Goal: Information Seeking & Learning: Learn about a topic

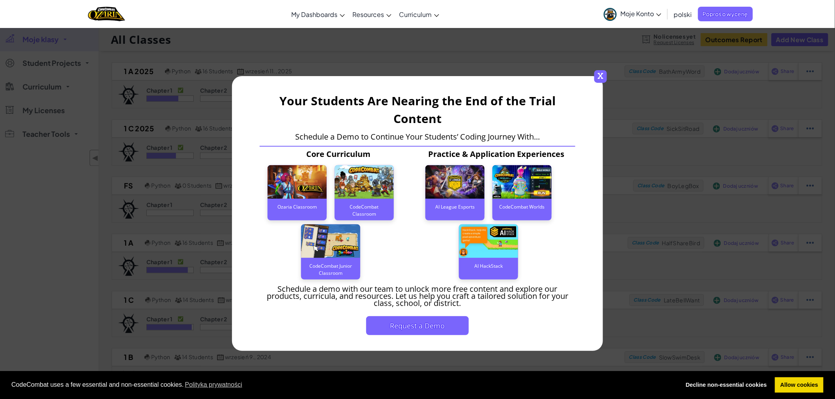
click at [601, 72] on span "x" at bounding box center [600, 76] width 13 height 13
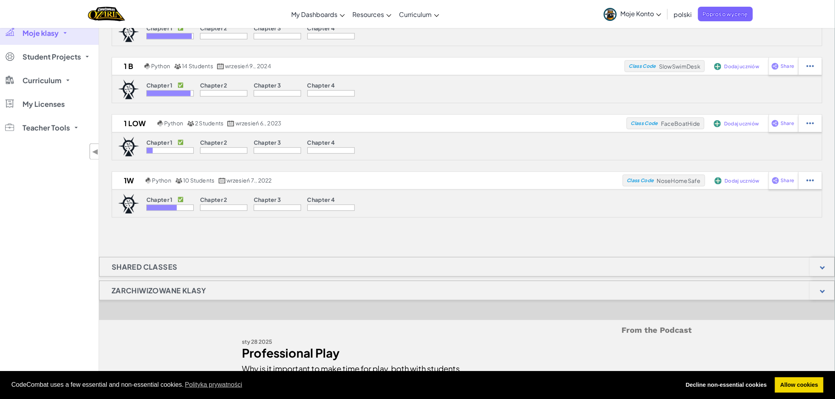
scroll to position [307, 0]
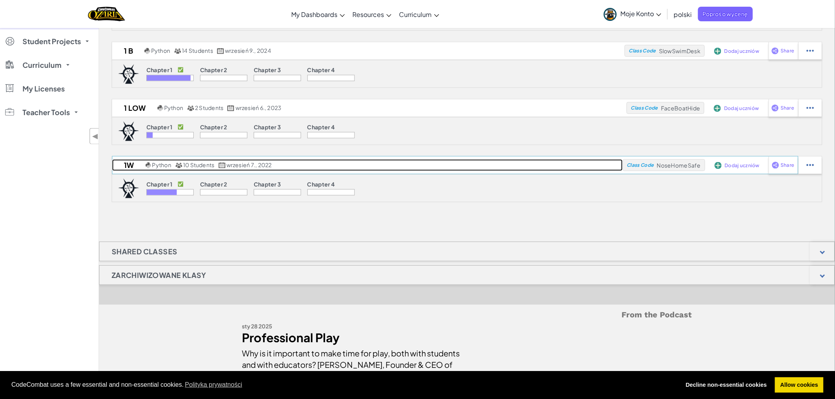
click at [130, 163] on h2 "1w" at bounding box center [128, 165] width 32 height 12
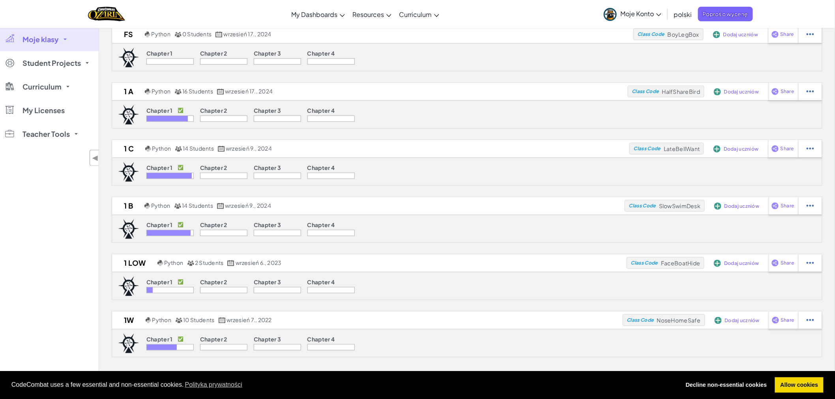
scroll to position [175, 0]
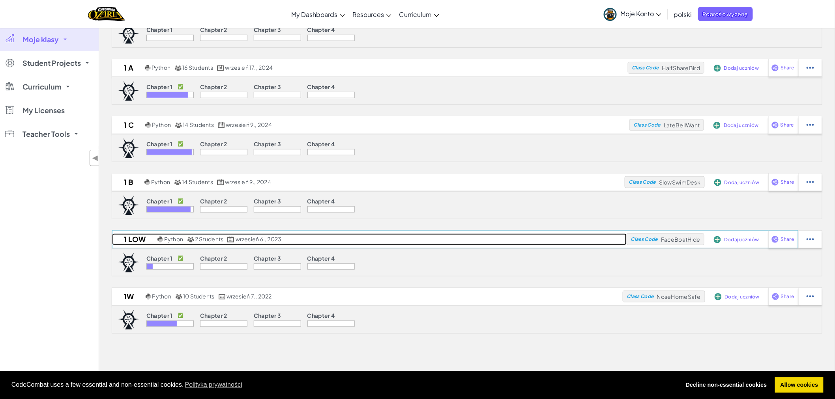
click at [215, 238] on span "2 Students" at bounding box center [209, 239] width 28 height 7
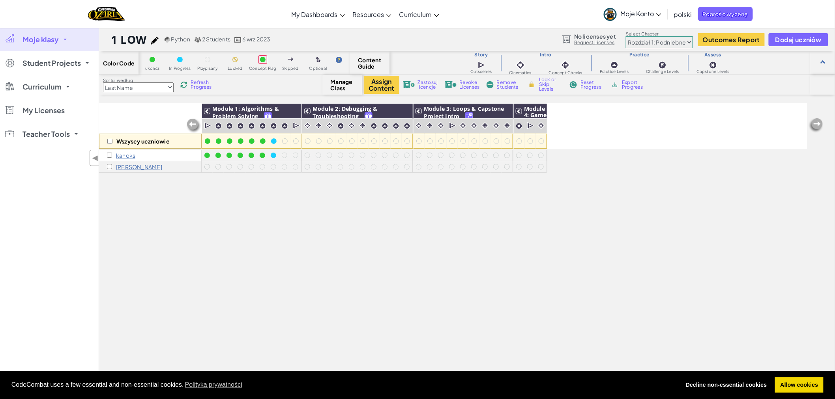
click at [346, 316] on div "Wszyscy uczniowie Module 1: Algorithms & Problem Solving Module 2: Debugging & …" at bounding box center [453, 204] width 708 height 360
click at [267, 141] on div at bounding box center [262, 141] width 11 height 11
click at [123, 155] on p "kanoks" at bounding box center [125, 155] width 19 height 6
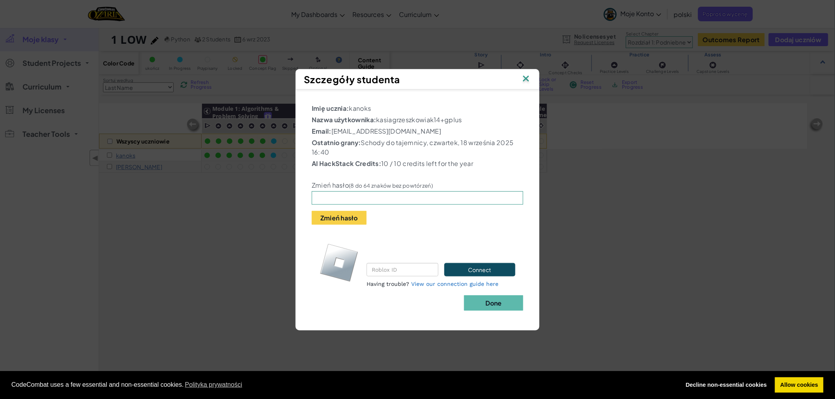
click at [528, 77] on img at bounding box center [526, 79] width 10 height 12
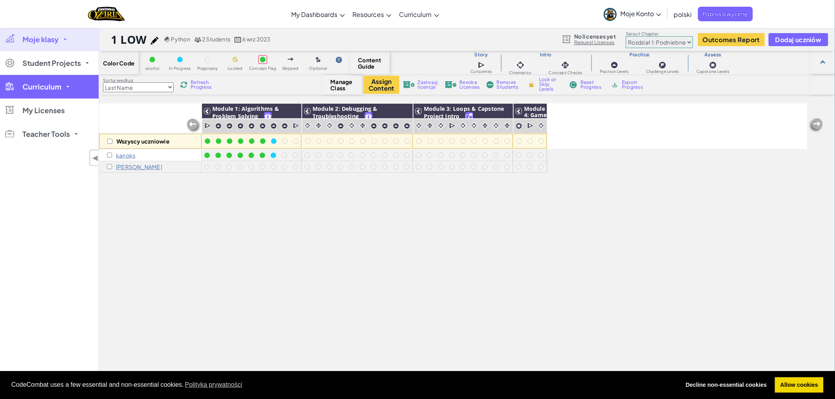
click at [68, 86] on link "Curriculum" at bounding box center [49, 87] width 99 height 24
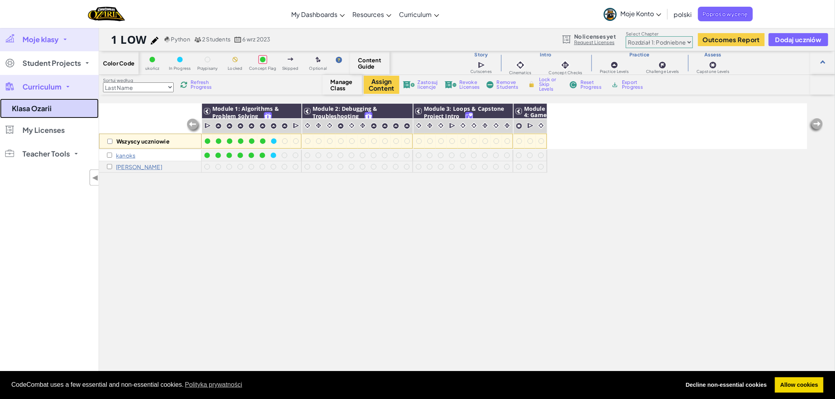
click at [33, 110] on link "Klasa Ozarii" at bounding box center [49, 109] width 99 height 20
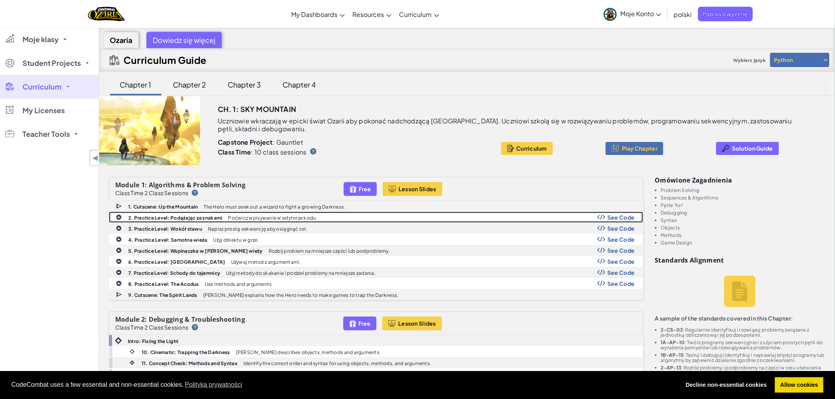
click at [628, 217] on span "See Code" at bounding box center [621, 217] width 28 height 6
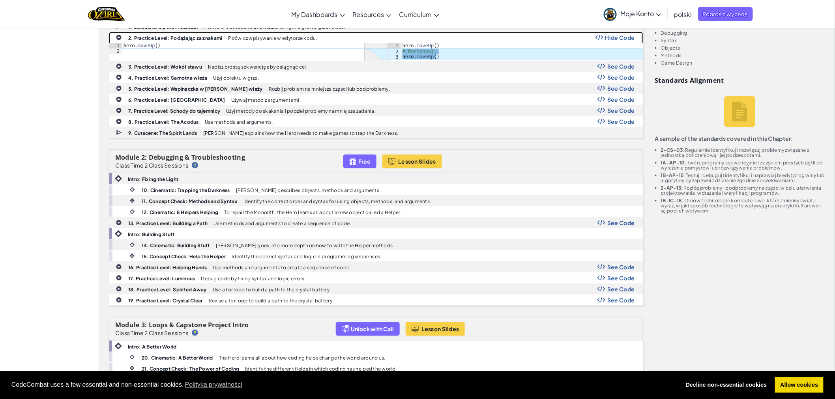
scroll to position [219, 0]
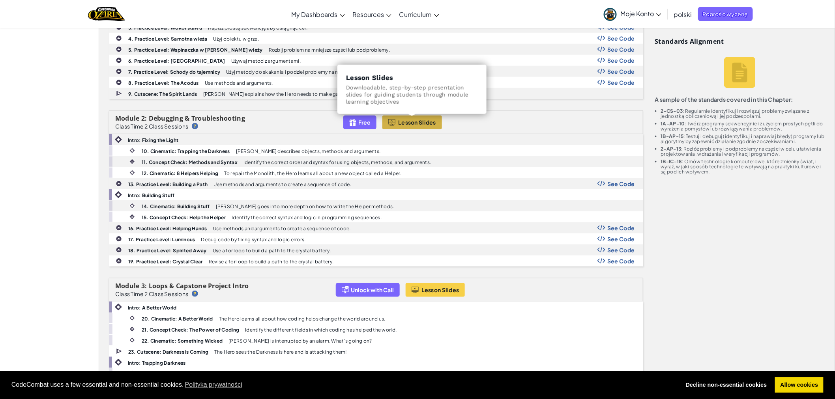
click at [405, 120] on span "Lesson Slides" at bounding box center [417, 122] width 38 height 6
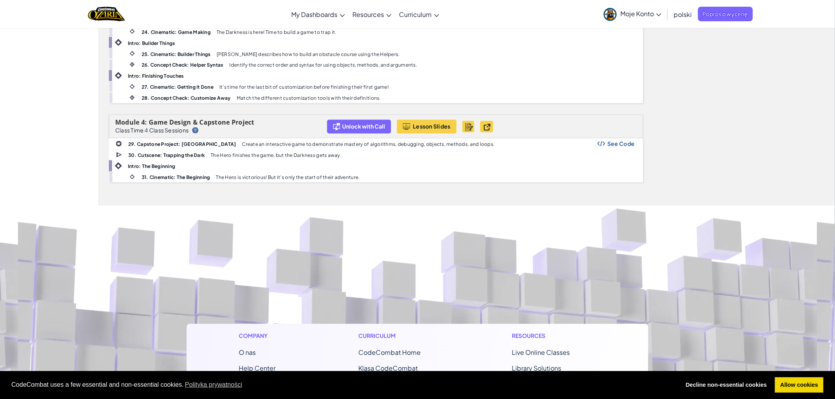
scroll to position [570, 0]
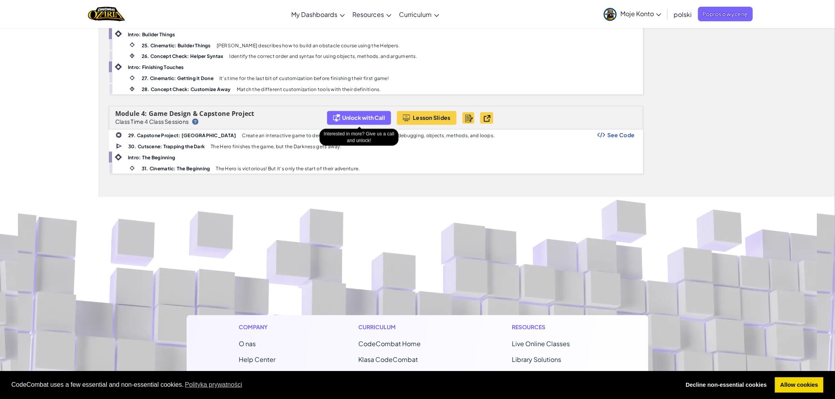
click at [352, 118] on span "Unlock with Call" at bounding box center [363, 118] width 43 height 6
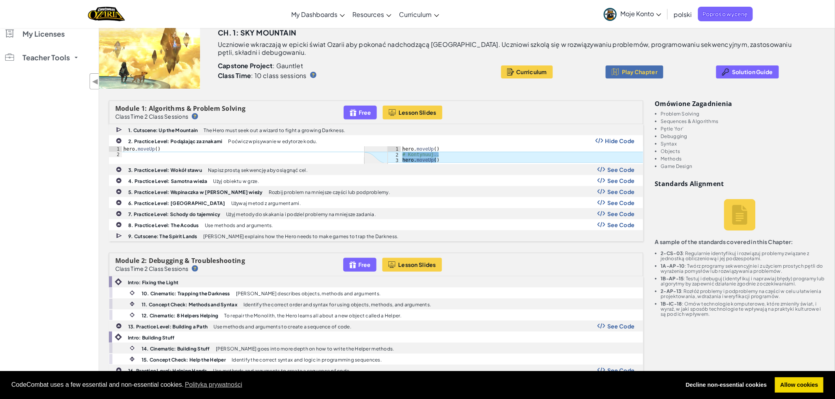
scroll to position [0, 0]
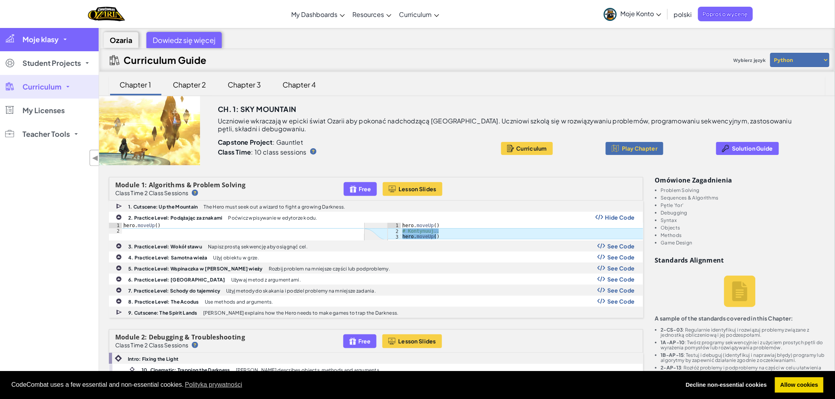
click at [38, 39] on span "Moje klasy" at bounding box center [40, 39] width 36 height 7
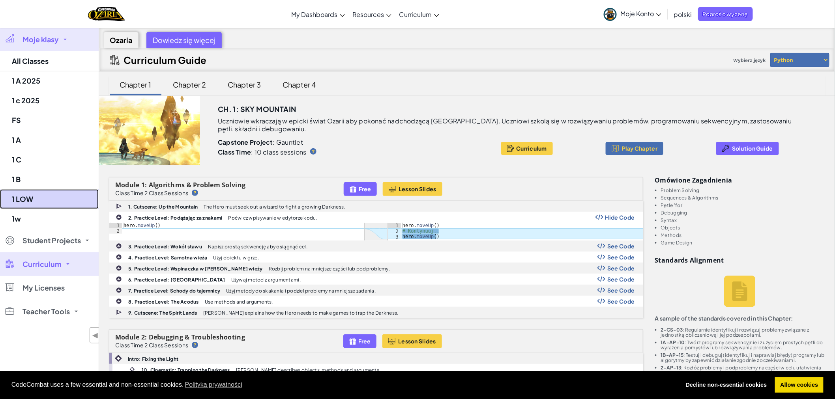
click at [24, 199] on link "1 LOW" at bounding box center [49, 199] width 99 height 20
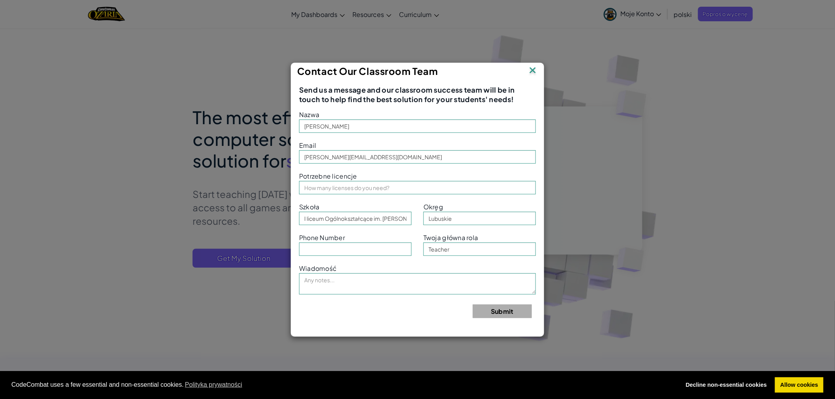
click at [533, 69] on img at bounding box center [533, 71] width 10 height 12
